Goal: Navigation & Orientation: Find specific page/section

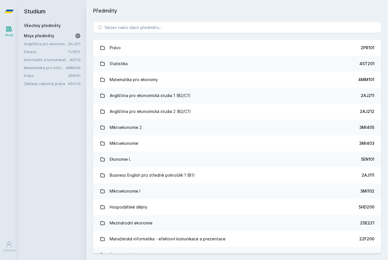
scroll to position [12, 0]
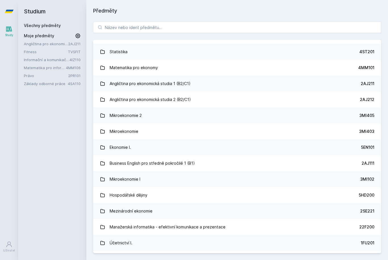
click at [31, 43] on link "Angličtina pro ekonomická studia 1 (B2/C1)" at bounding box center [46, 44] width 44 height 6
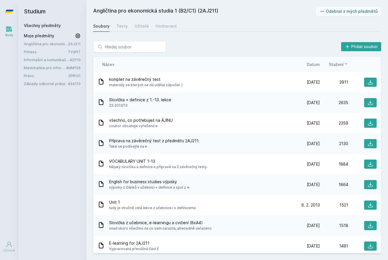
click at [30, 52] on link "Fitness" at bounding box center [46, 52] width 44 height 6
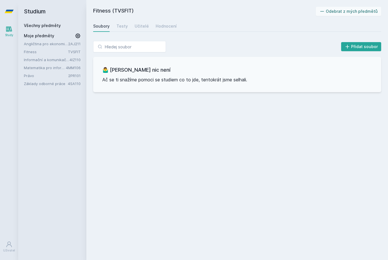
click at [36, 59] on link "Informační a komunikační technologie" at bounding box center [47, 60] width 46 height 6
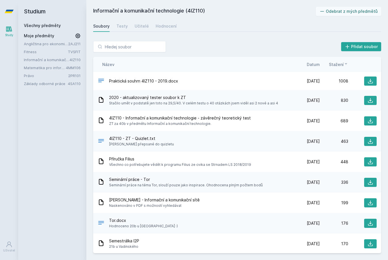
click at [48, 62] on link "Informační a komunikační technologie" at bounding box center [47, 60] width 46 height 6
click at [99, 23] on link "Soubory" at bounding box center [101, 25] width 16 height 11
click at [32, 25] on link "Všechny předměty" at bounding box center [42, 25] width 37 height 5
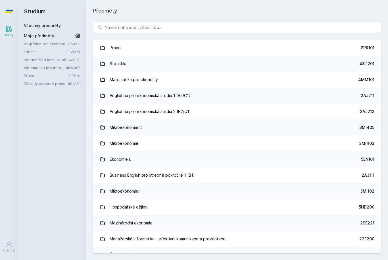
click at [115, 49] on div "Právo" at bounding box center [115, 47] width 11 height 11
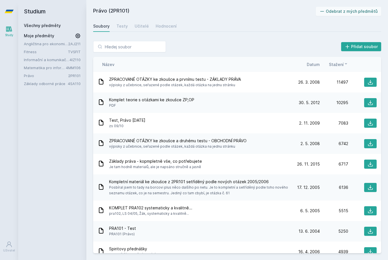
click at [120, 28] on div "Testy" at bounding box center [121, 26] width 11 height 6
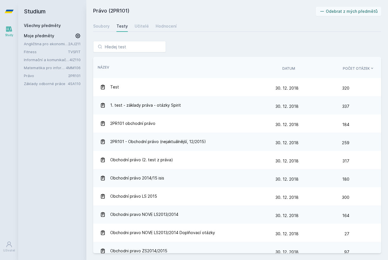
click at [139, 27] on div "Učitelé" at bounding box center [142, 26] width 14 height 6
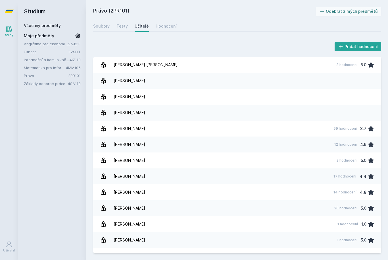
click at [168, 30] on link "Hodnocení" at bounding box center [166, 25] width 21 height 11
